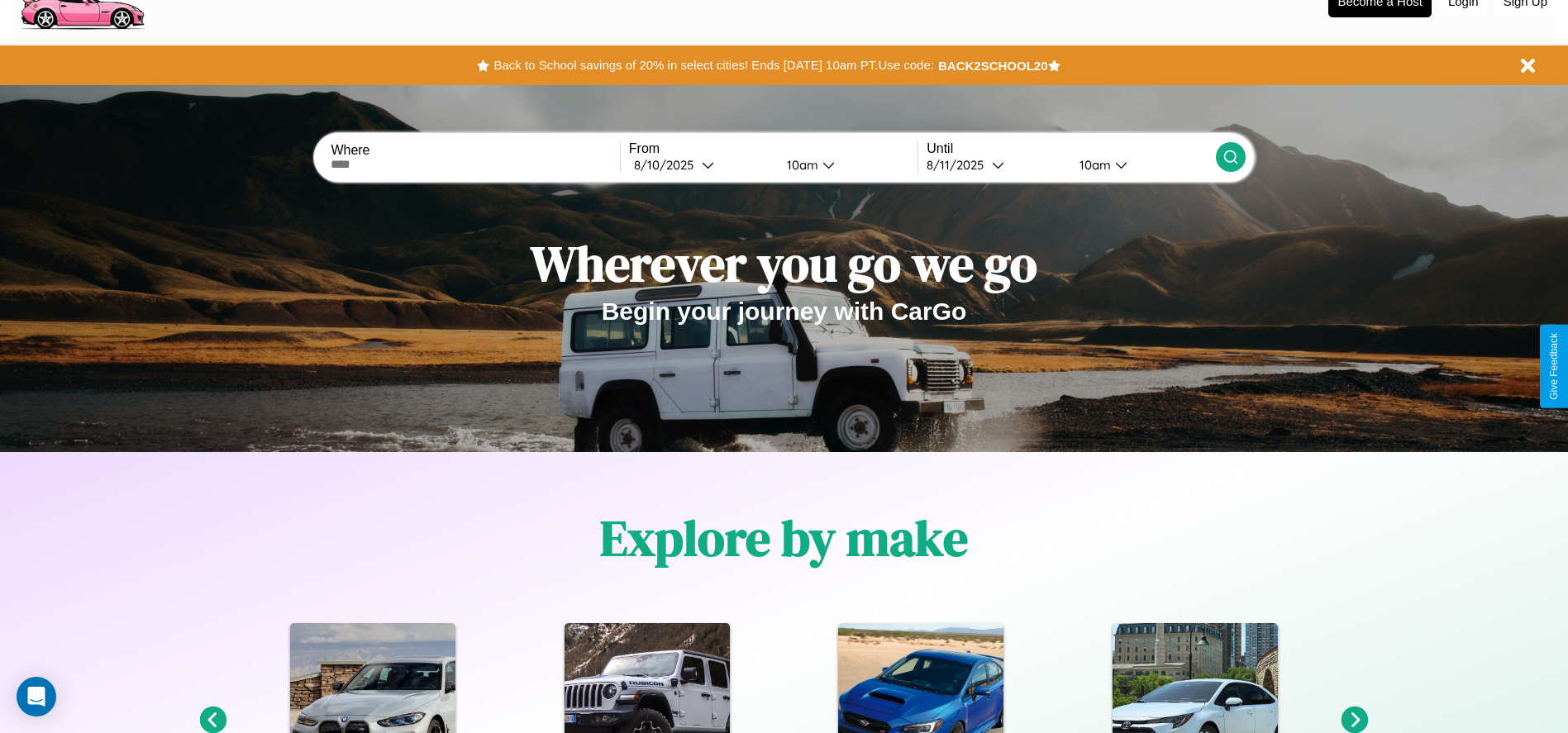
scroll to position [343, 0]
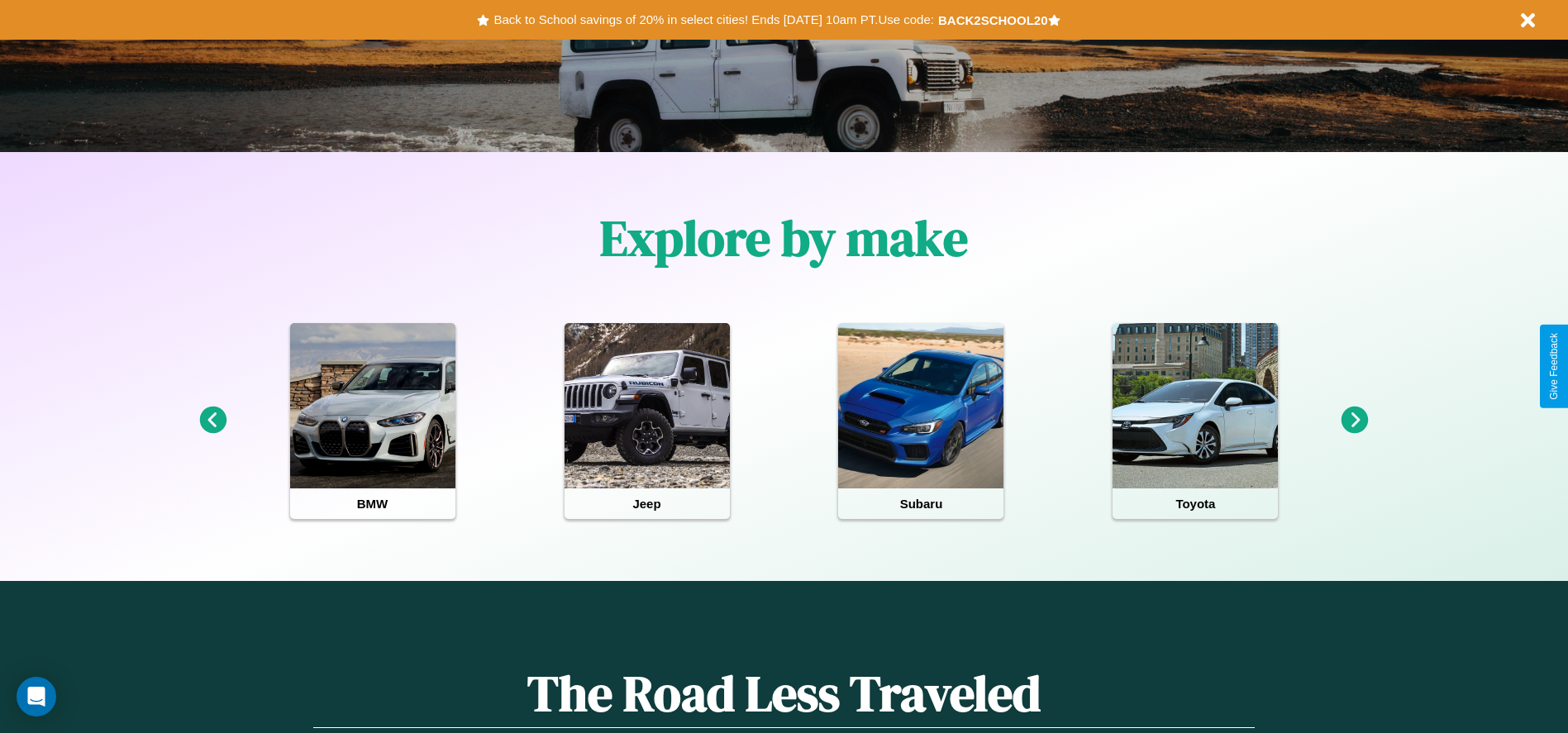
click at [1355, 421] on icon at bounding box center [1355, 420] width 28 height 28
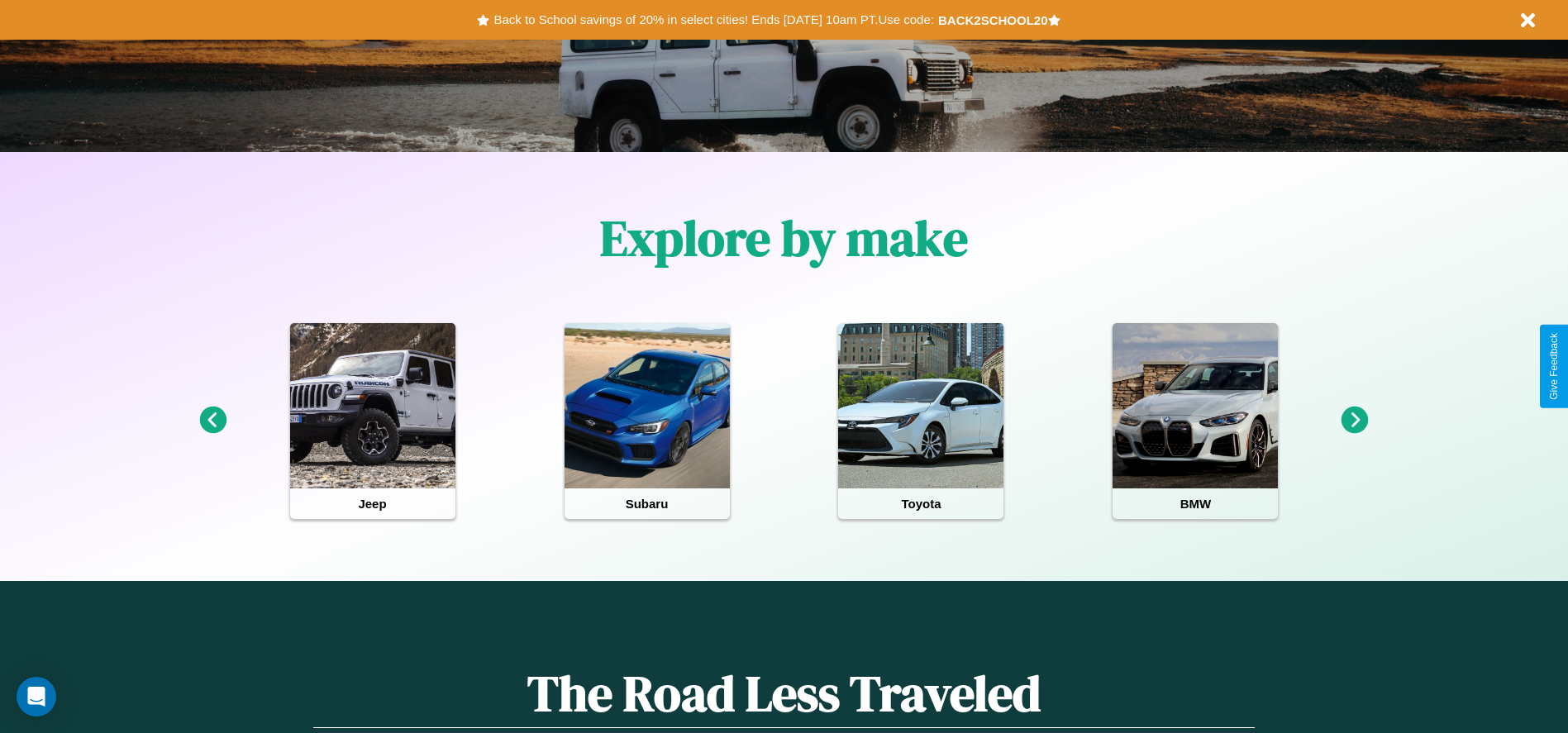
click at [212, 421] on icon at bounding box center [212, 420] width 28 height 28
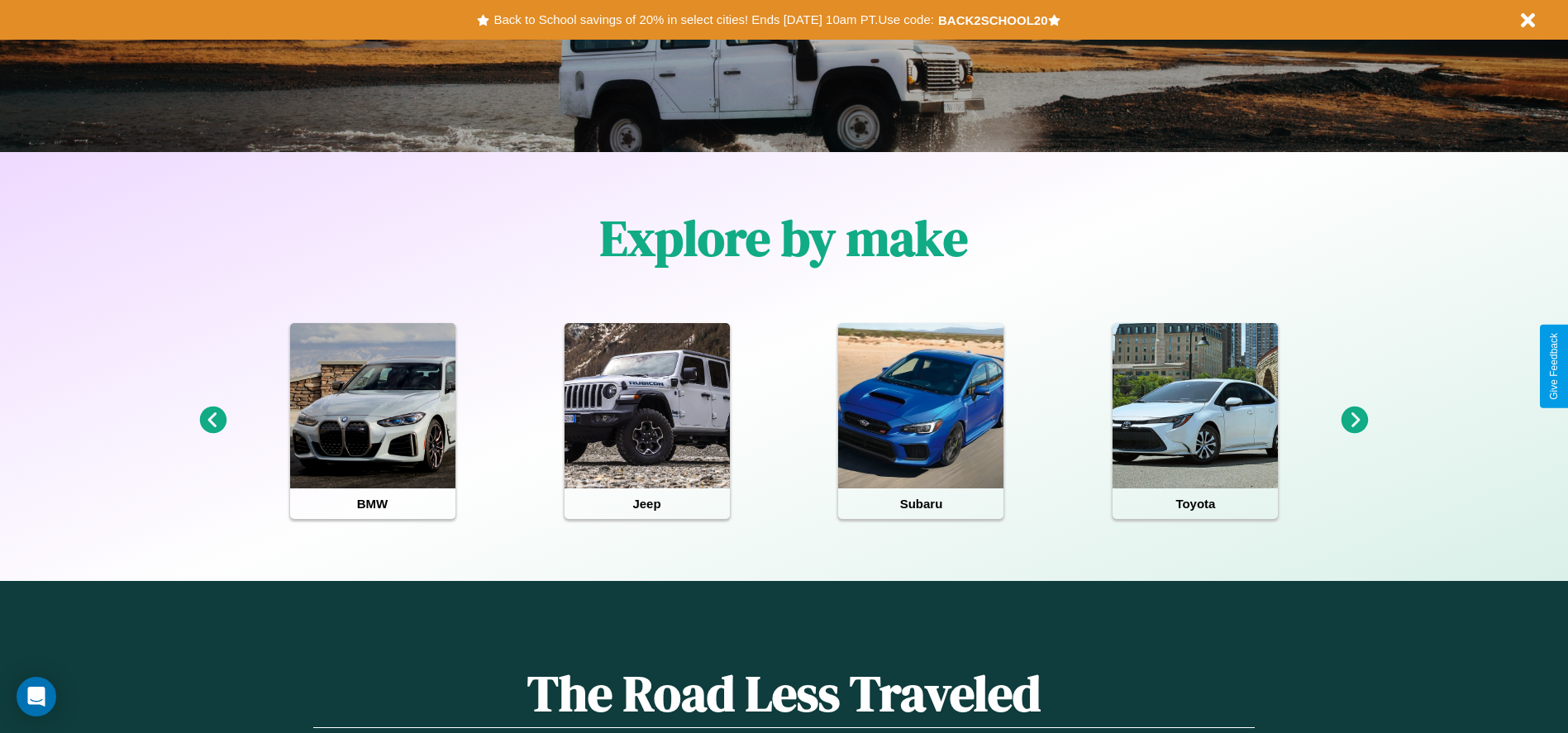
click at [1355, 421] on icon at bounding box center [1355, 420] width 28 height 28
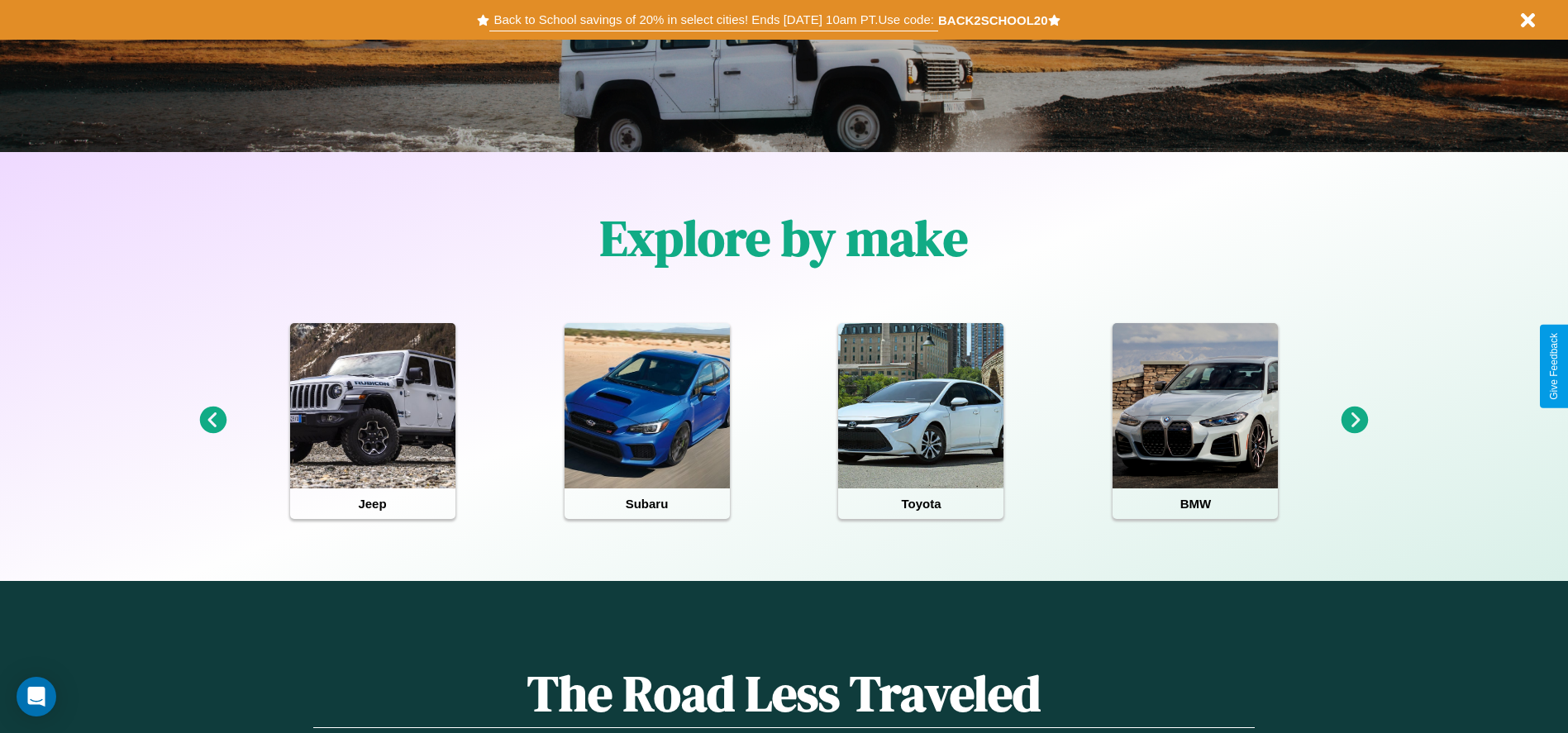
click at [714, 20] on button "Back to School savings of 20% in select cities! Ends [DATE] 10am PT. Use code:" at bounding box center [714, 20] width 448 height 23
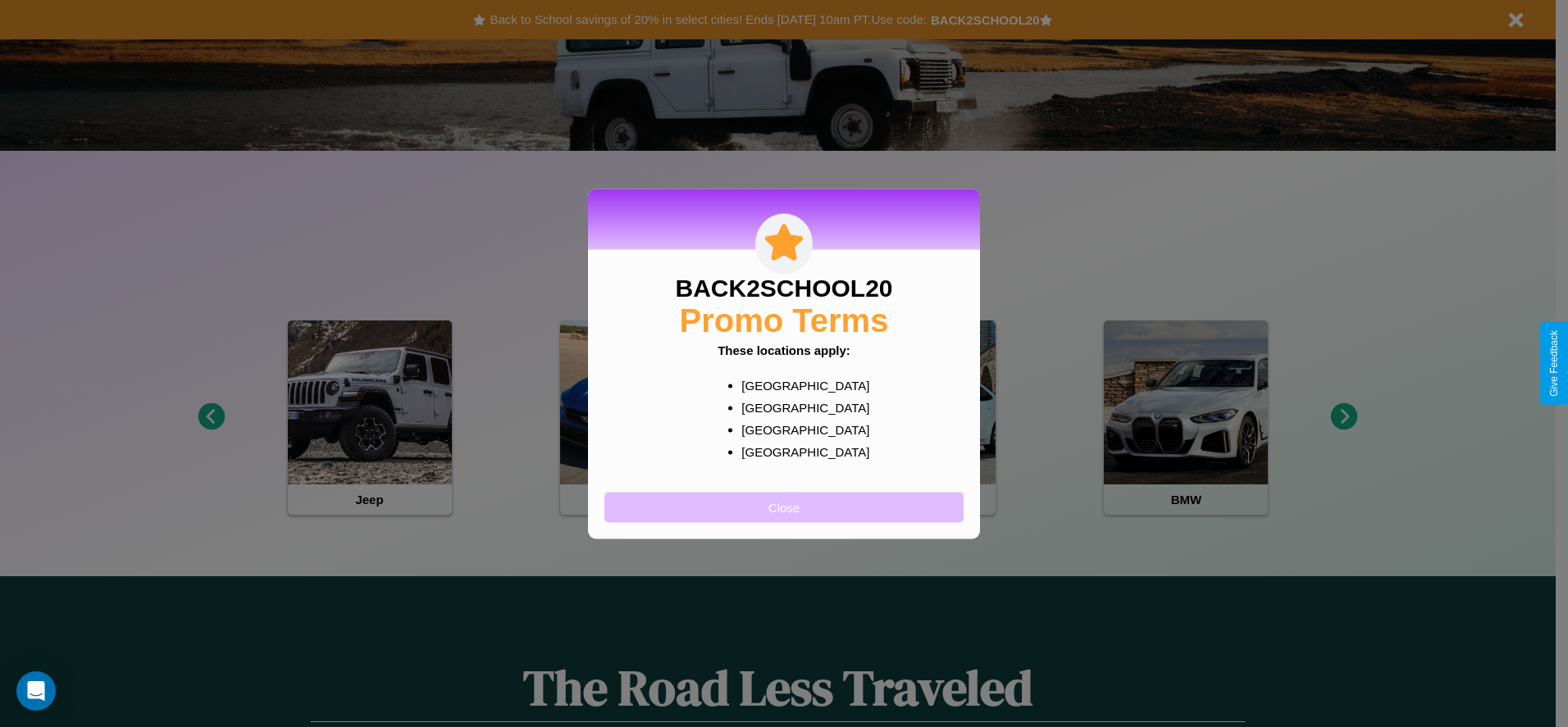
click at [784, 507] on button "Close" at bounding box center [784, 507] width 359 height 30
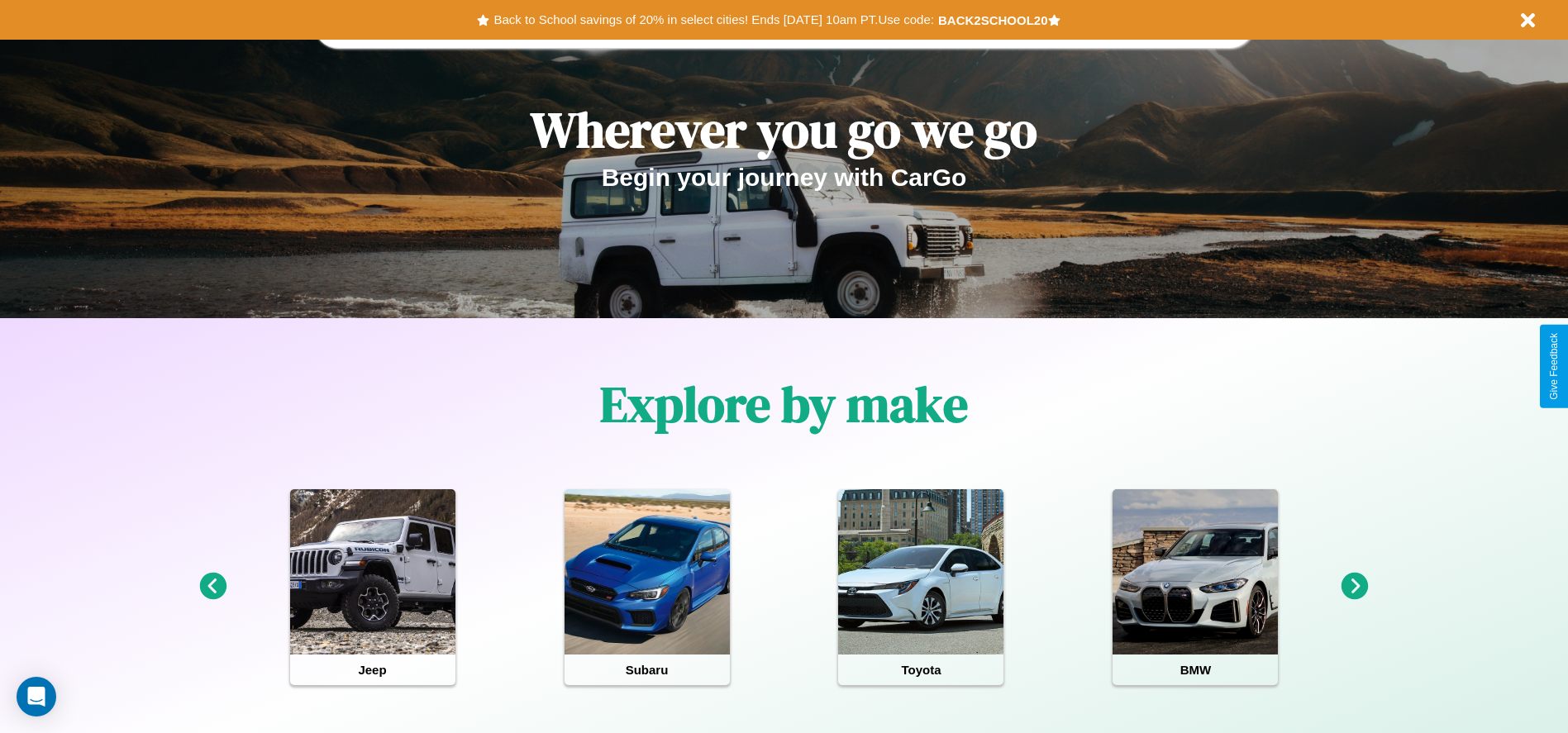
scroll to position [0, 0]
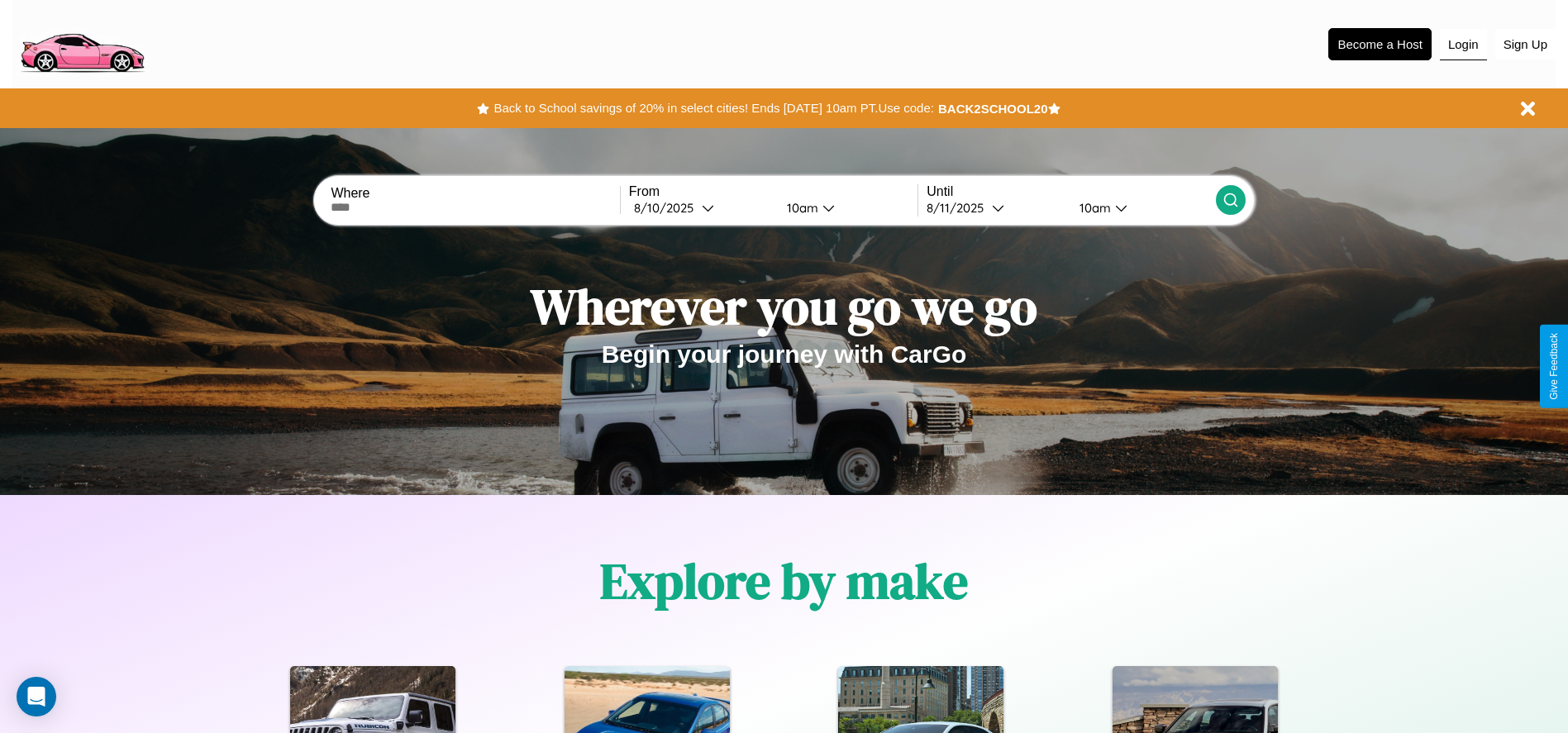
click at [1463, 44] on button "Login" at bounding box center [1464, 44] width 47 height 31
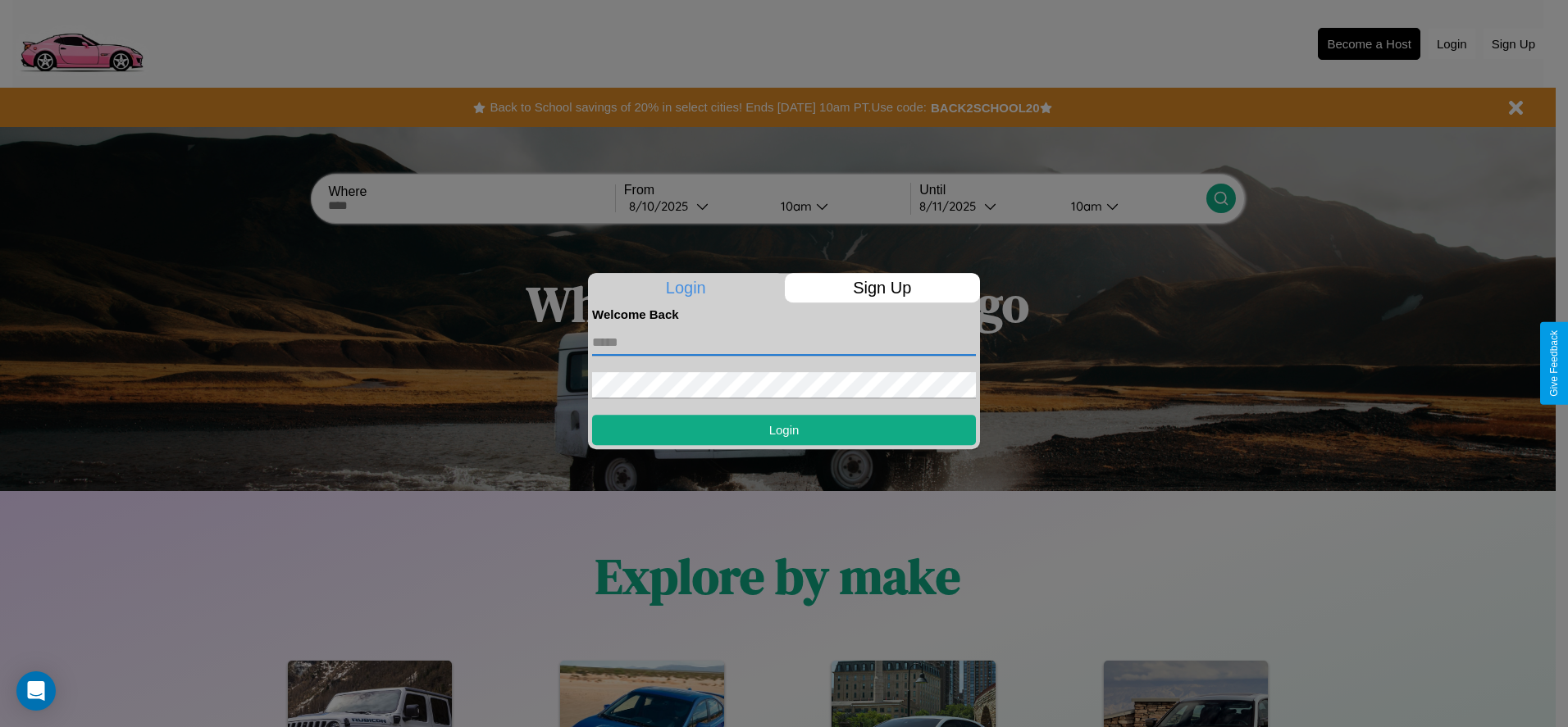
click at [784, 341] on input "text" at bounding box center [784, 343] width 384 height 27
type input "**********"
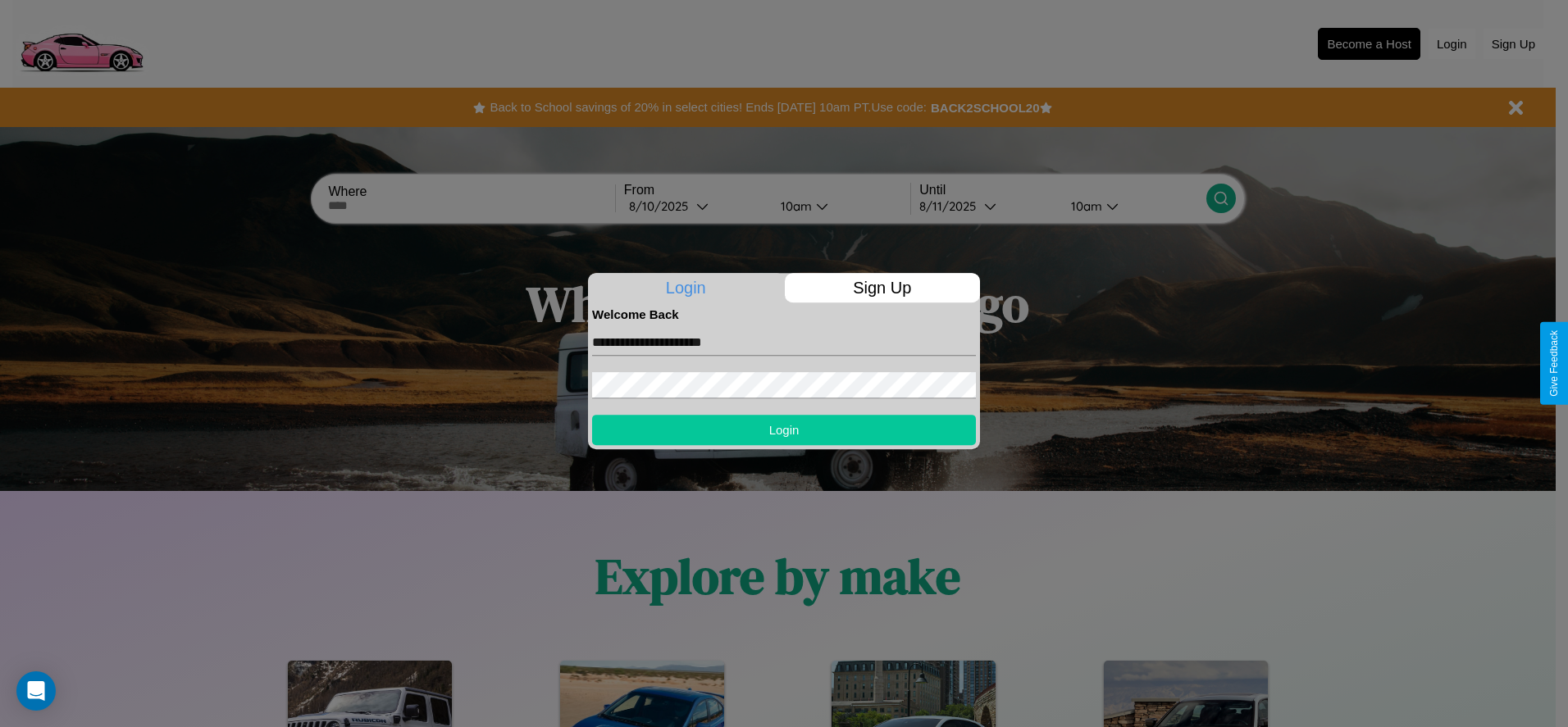
click at [784, 430] on button "Login" at bounding box center [784, 430] width 384 height 30
